Goal: Navigation & Orientation: Find specific page/section

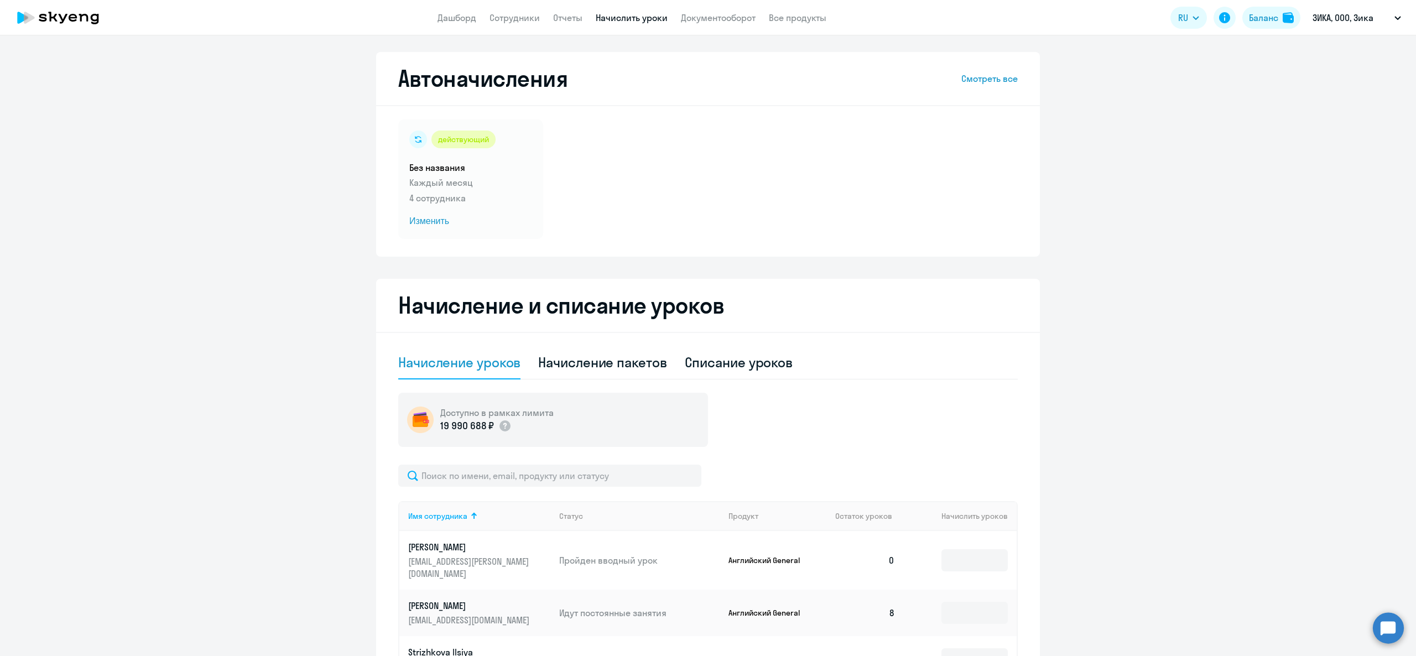
select select "10"
click at [450, 25] on app-header "Дашборд Сотрудники Отчеты Начислить уроки Документооборот Все продукты Дашборд …" at bounding box center [708, 17] width 1416 height 35
click at [461, 12] on link "Дашборд" at bounding box center [456, 17] width 39 height 11
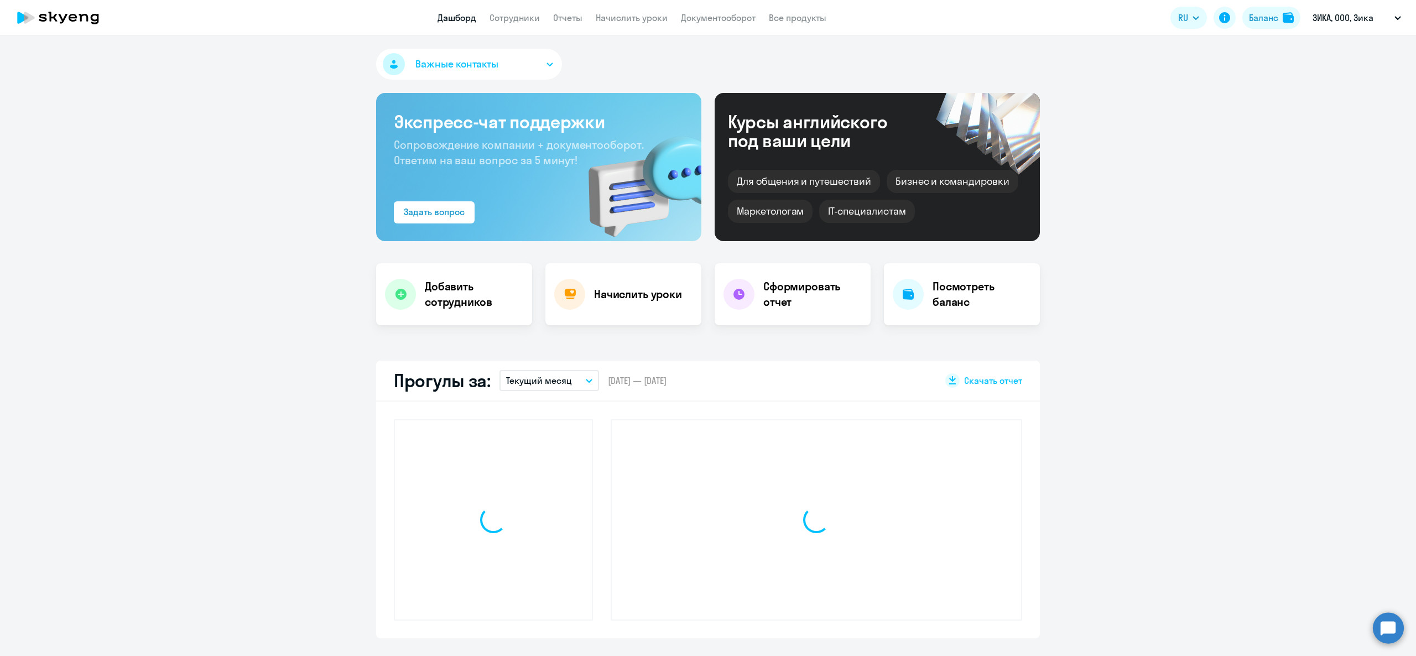
select select "30"
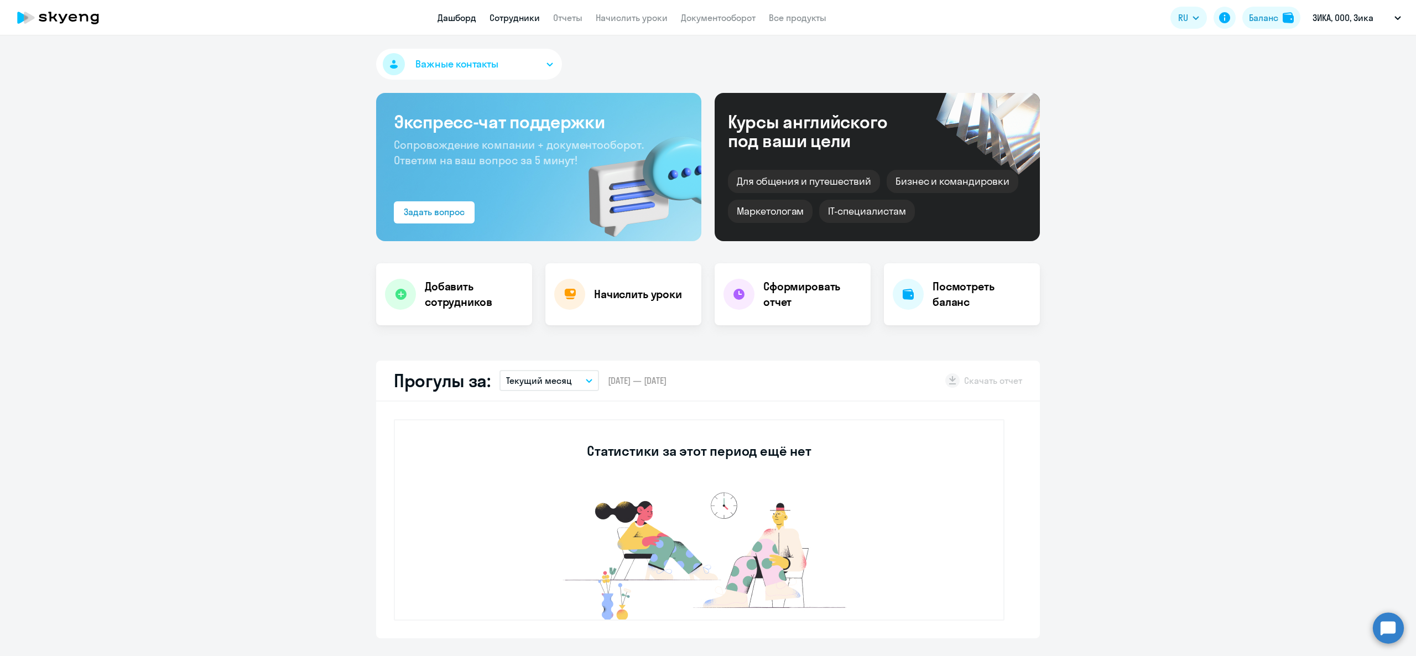
click at [511, 13] on link "Сотрудники" at bounding box center [514, 17] width 50 height 11
select select "30"
